Goal: Information Seeking & Learning: Learn about a topic

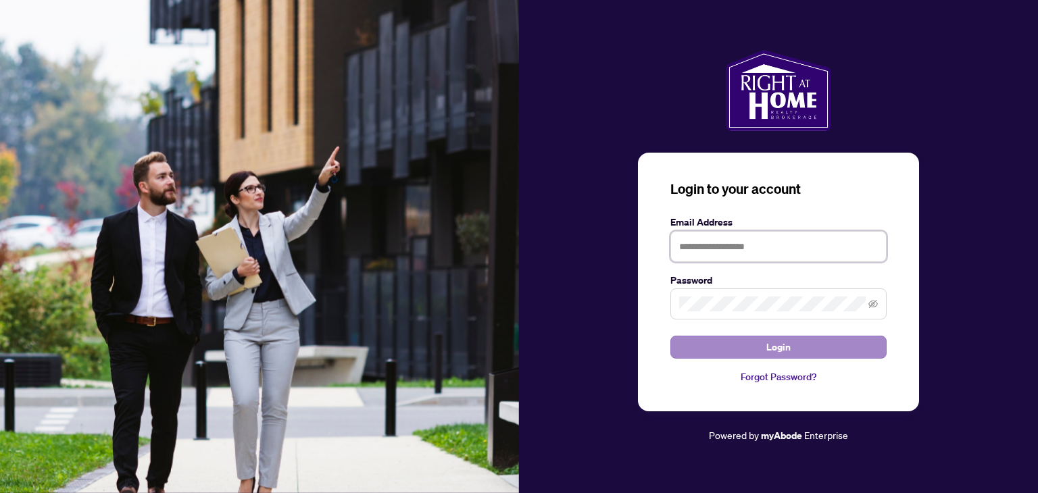
type input "**********"
click at [829, 351] on button "Login" at bounding box center [778, 347] width 216 height 23
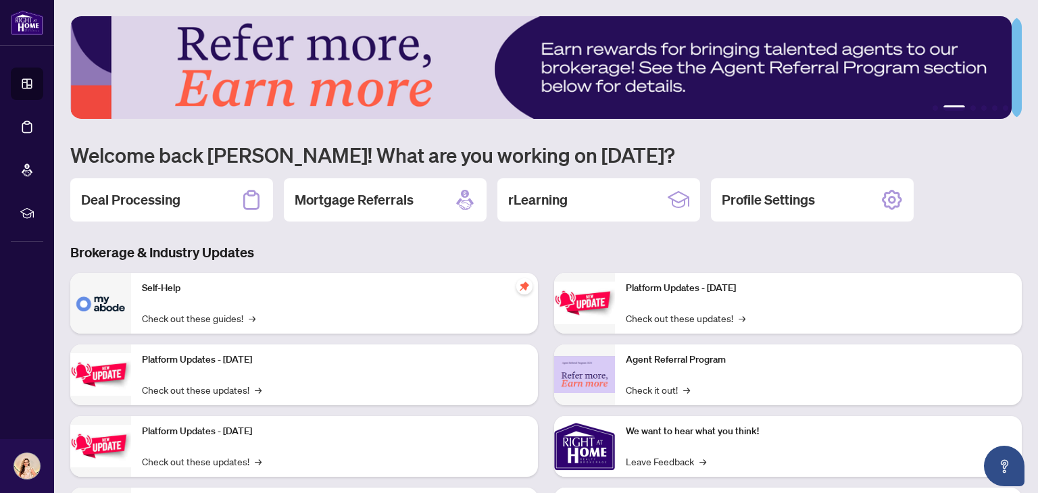
scroll to position [91, 0]
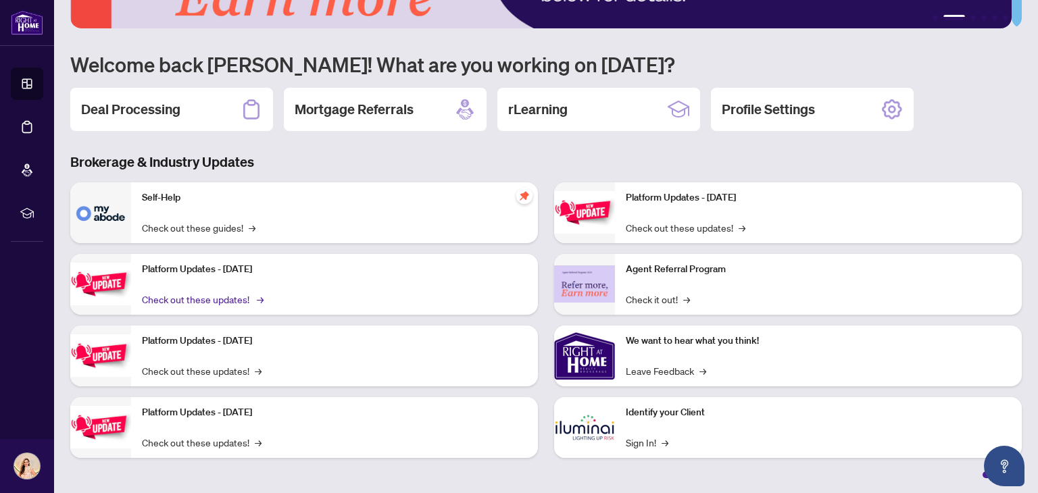
click at [246, 296] on link "Check out these updates! →" at bounding box center [202, 299] width 120 height 15
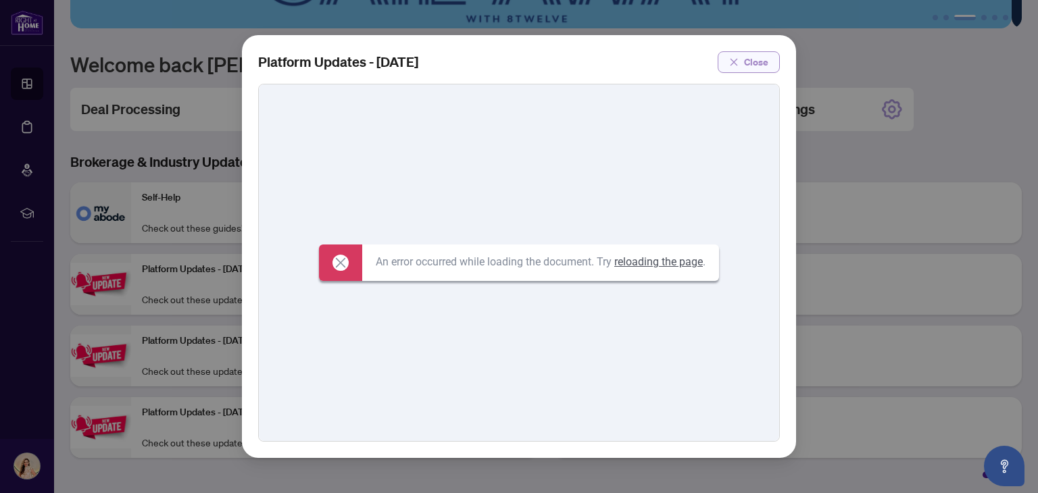
click at [749, 57] on span "Close" at bounding box center [756, 62] width 24 height 22
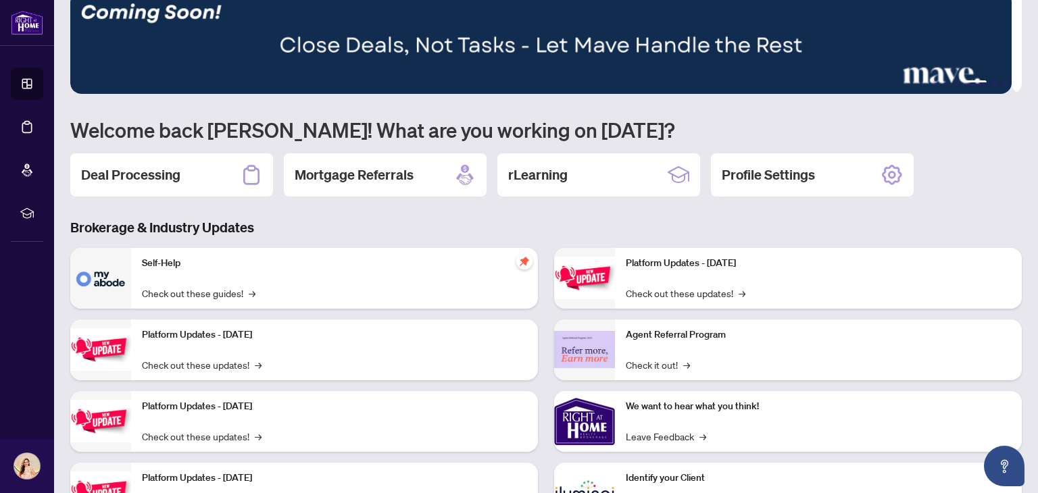
scroll to position [0, 0]
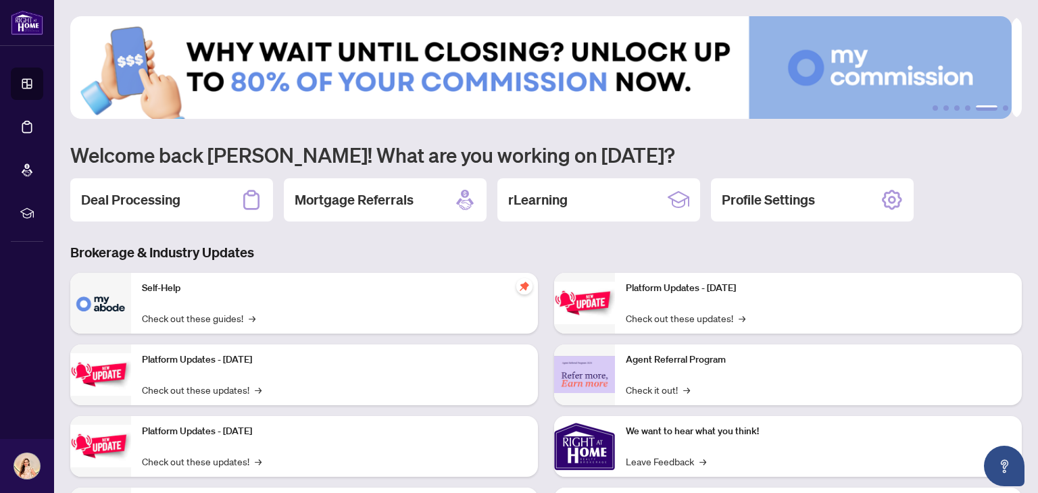
click at [842, 72] on img at bounding box center [540, 67] width 941 height 103
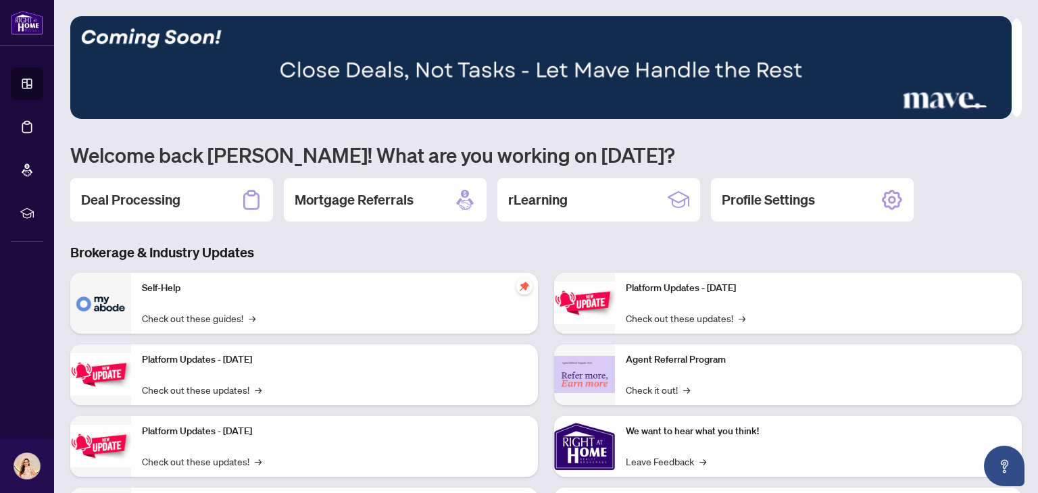
click at [986, 116] on img at bounding box center [540, 67] width 941 height 103
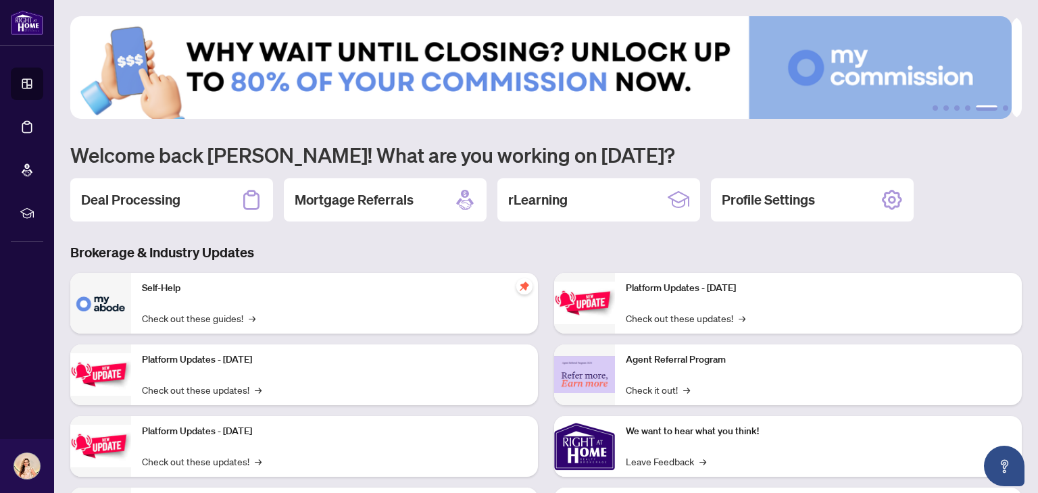
click at [979, 78] on img at bounding box center [540, 67] width 941 height 103
click at [576, 199] on div "rLearning" at bounding box center [598, 199] width 203 height 43
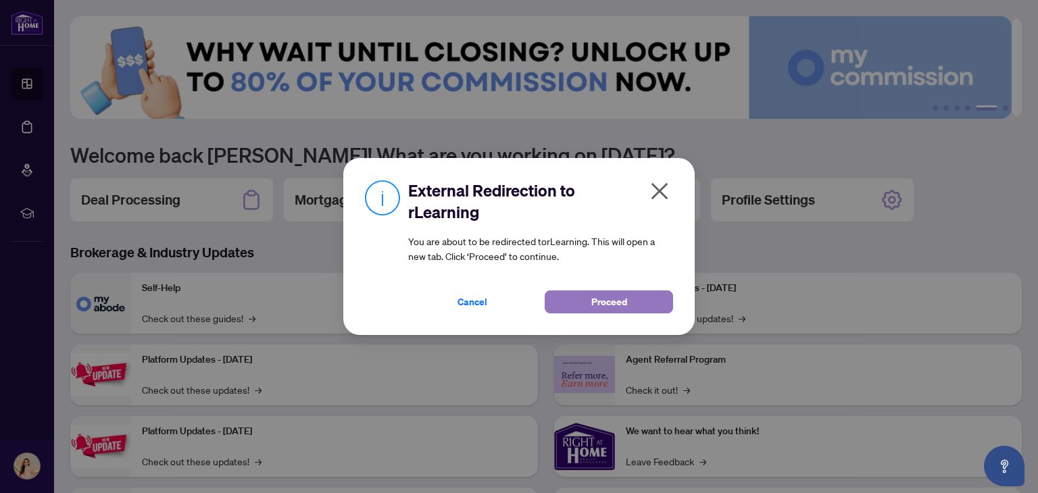
click at [632, 306] on button "Proceed" at bounding box center [608, 301] width 128 height 23
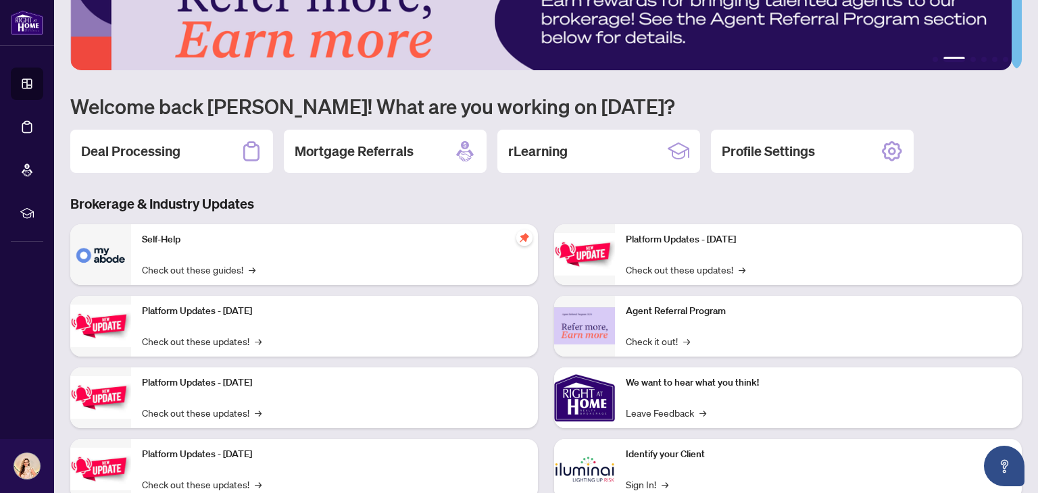
scroll to position [55, 0]
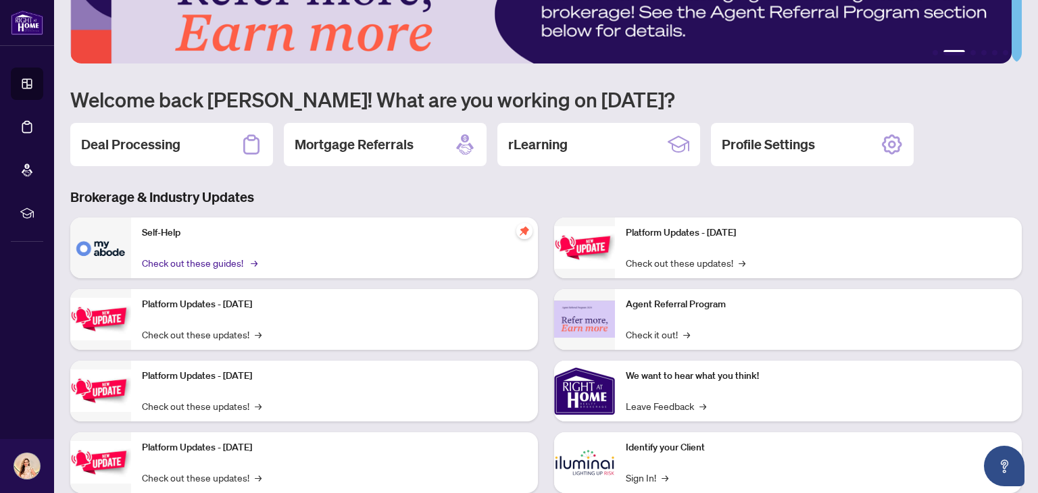
click at [247, 257] on link "Check out these guides! →" at bounding box center [198, 262] width 113 height 15
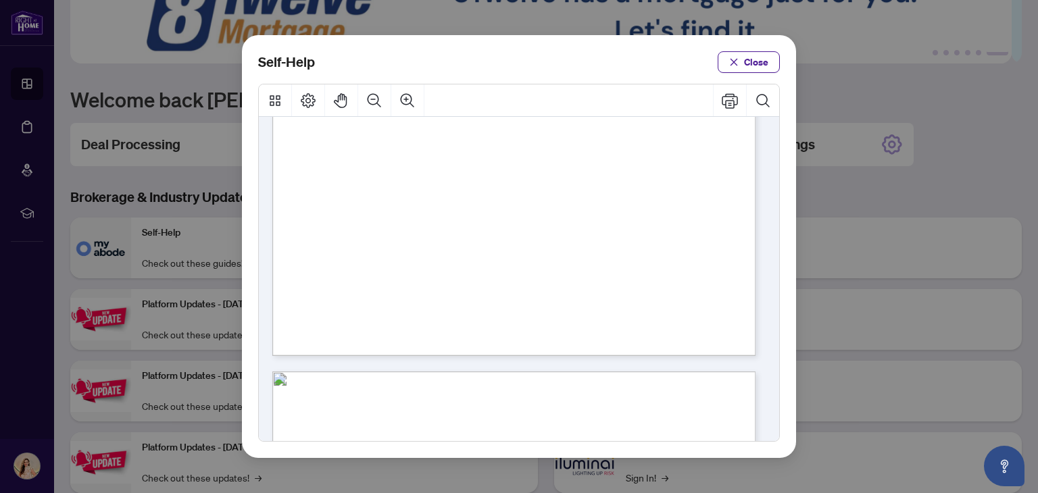
scroll to position [405, 0]
click at [565, 205] on span "PDF" at bounding box center [567, 201] width 18 height 14
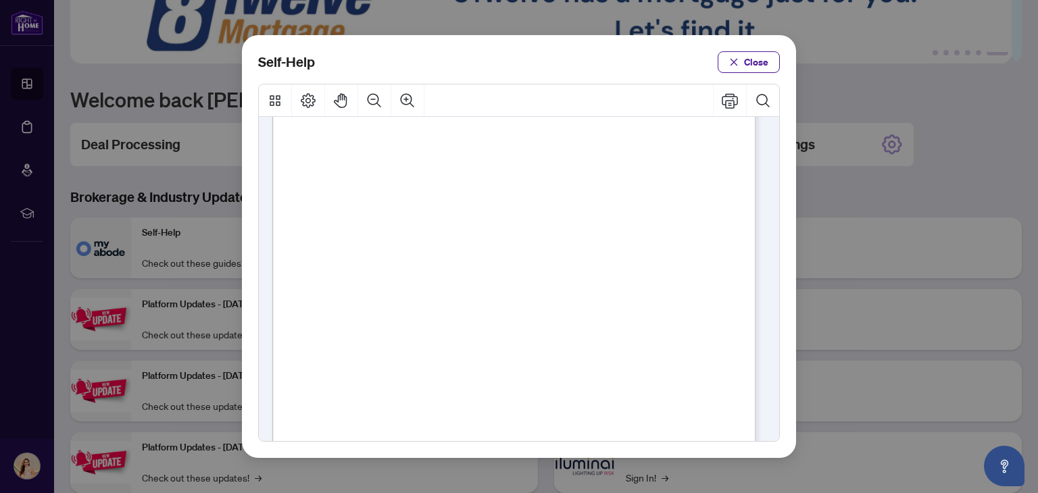
scroll to position [786, 0]
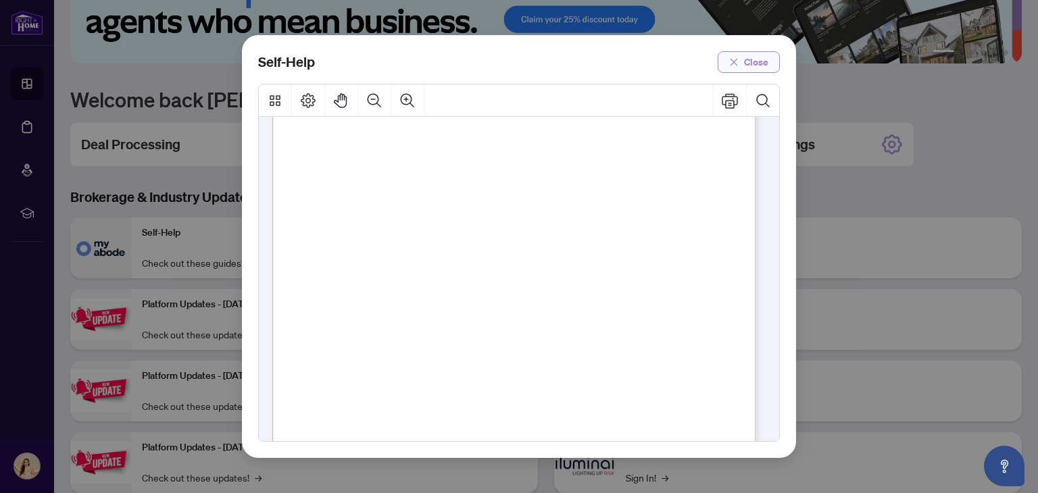
click at [744, 68] on span "Close" at bounding box center [756, 62] width 24 height 22
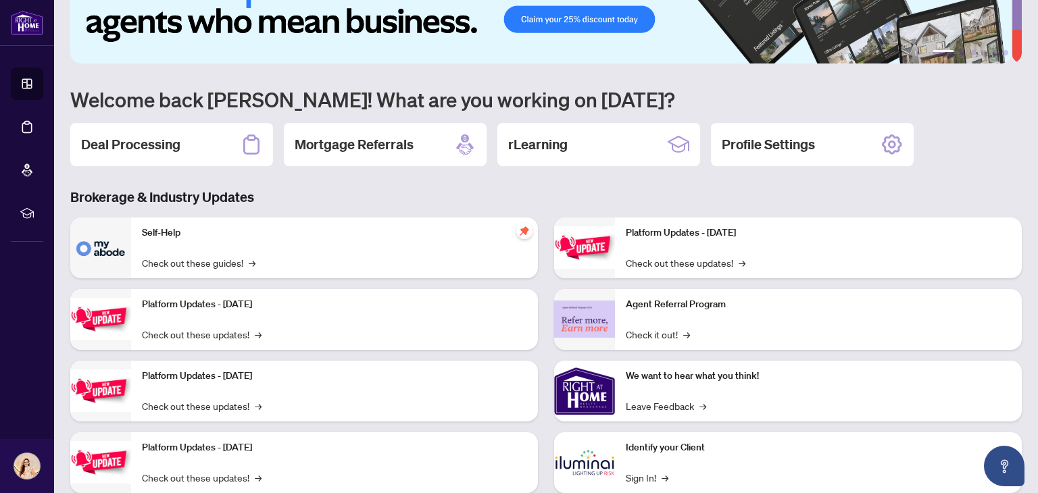
scroll to position [0, 0]
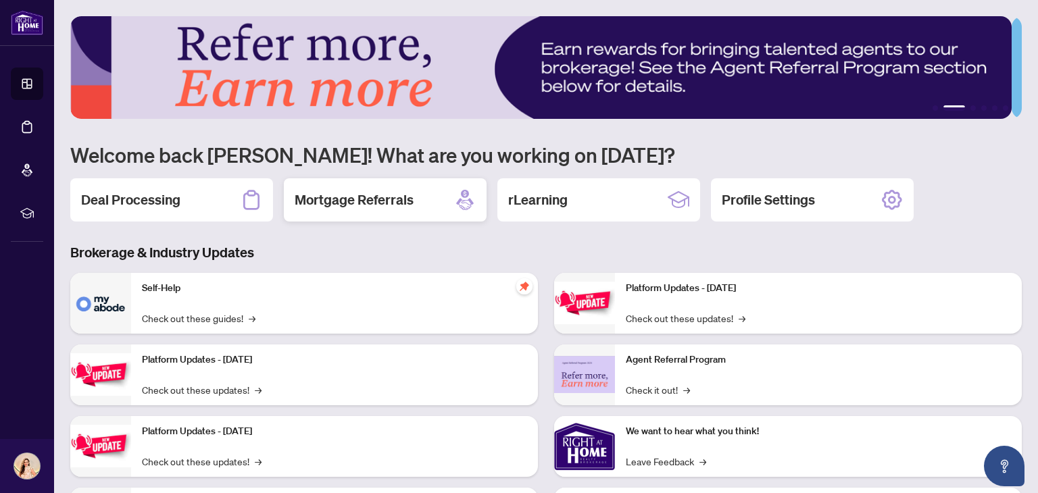
click at [346, 199] on h2 "Mortgage Referrals" at bounding box center [354, 199] width 119 height 19
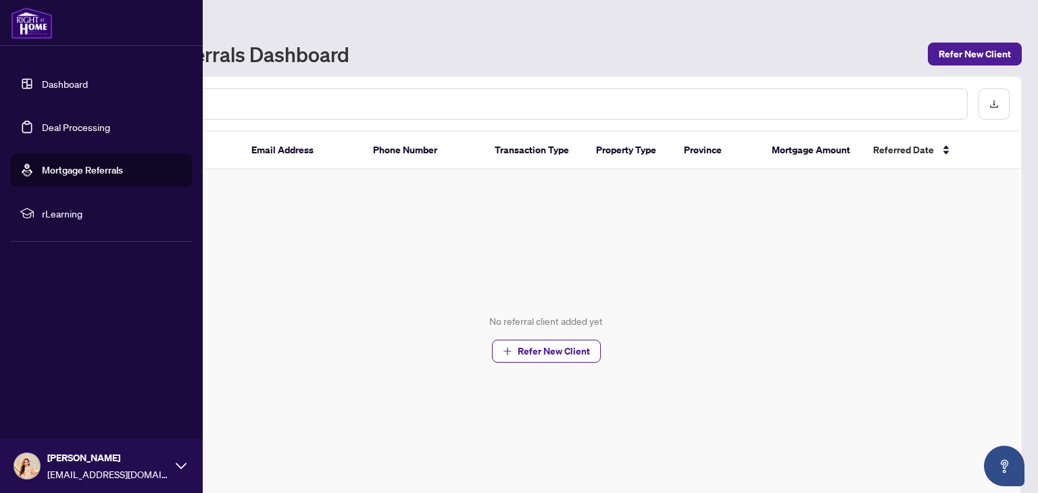
click at [88, 82] on link "Dashboard" at bounding box center [65, 84] width 46 height 12
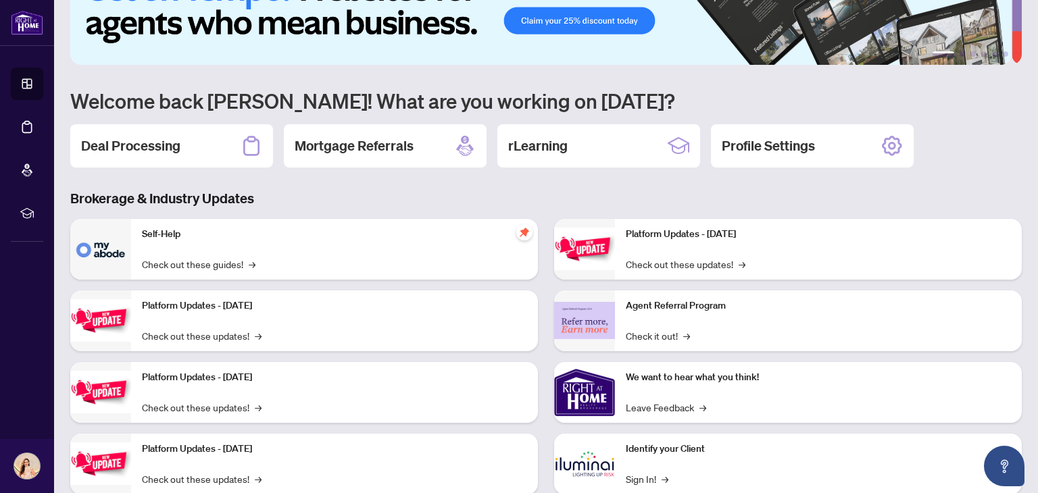
scroll to position [91, 0]
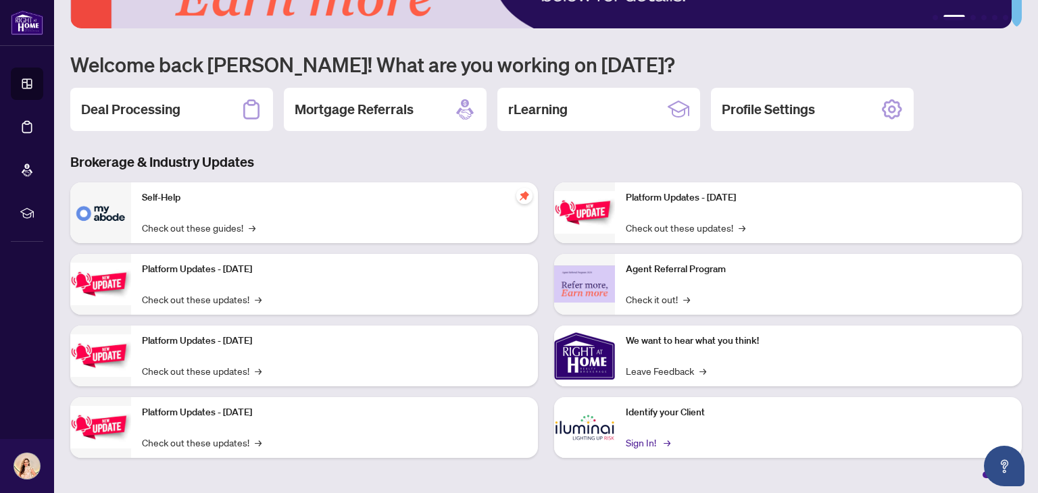
click at [642, 440] on link "Sign In! →" at bounding box center [647, 442] width 43 height 15
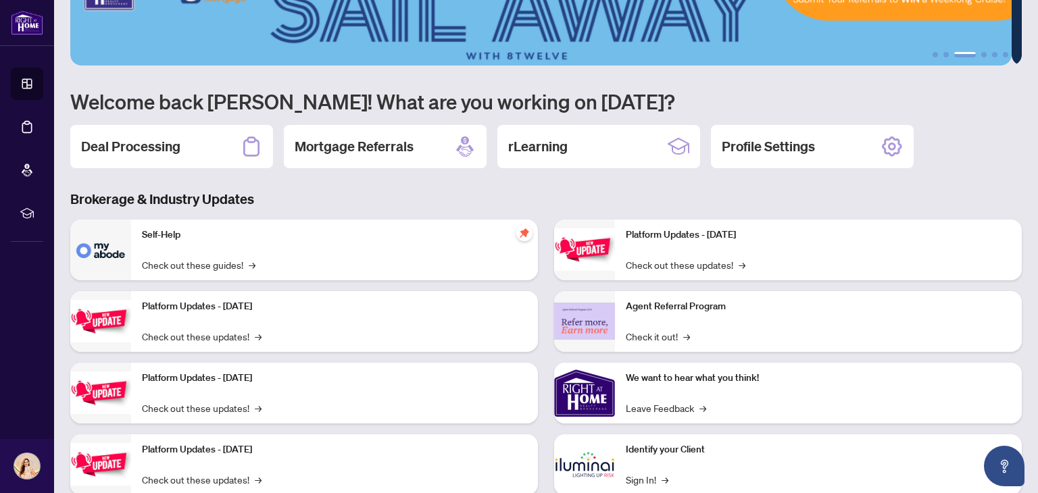
scroll to position [0, 0]
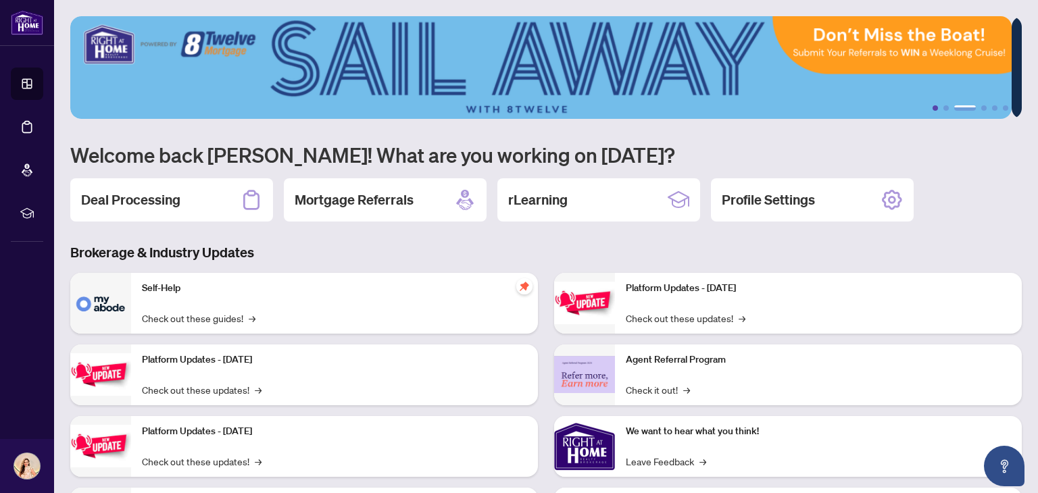
click at [932, 109] on button "1" at bounding box center [934, 107] width 5 height 5
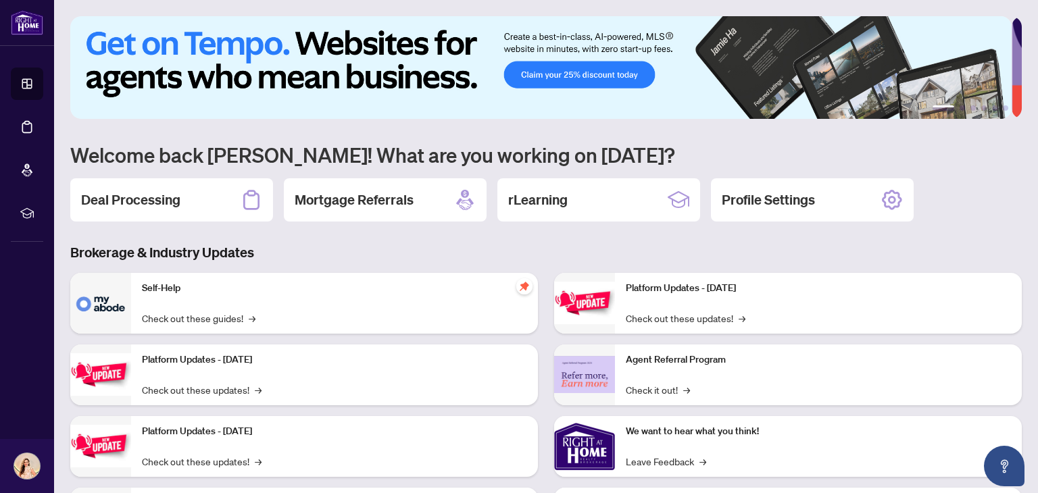
click at [934, 112] on img at bounding box center [540, 67] width 941 height 103
